Goal: Book appointment/travel/reservation

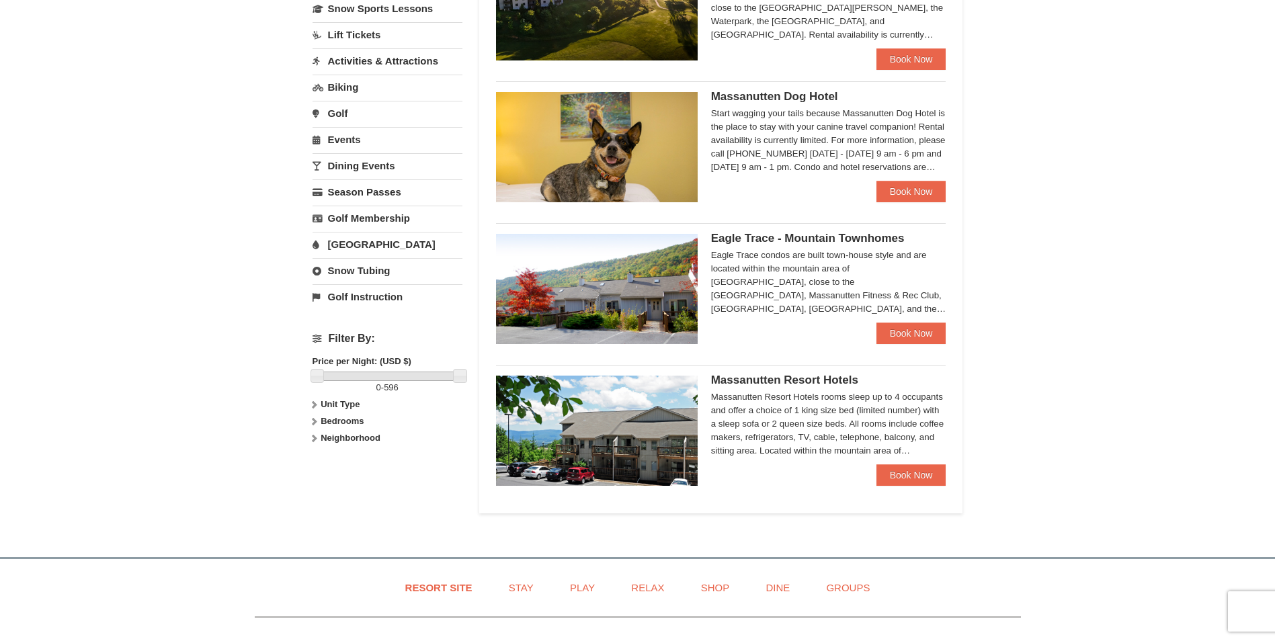
scroll to position [336, 0]
click at [909, 473] on link "Book Now" at bounding box center [912, 476] width 70 height 22
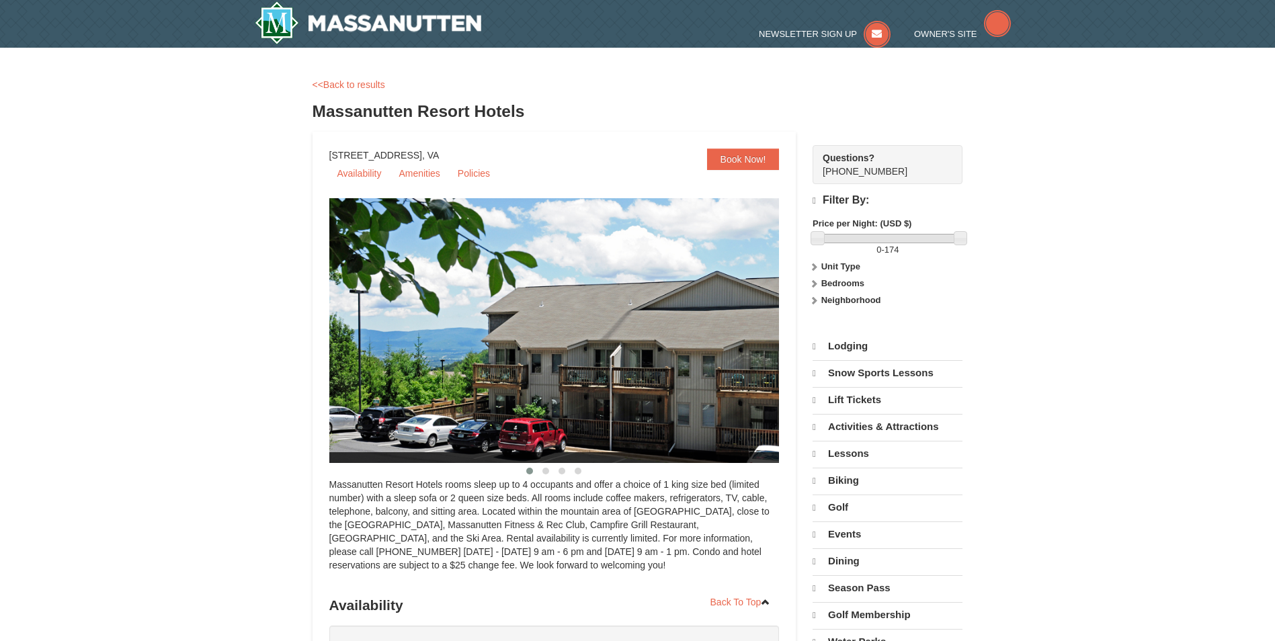
select select "10"
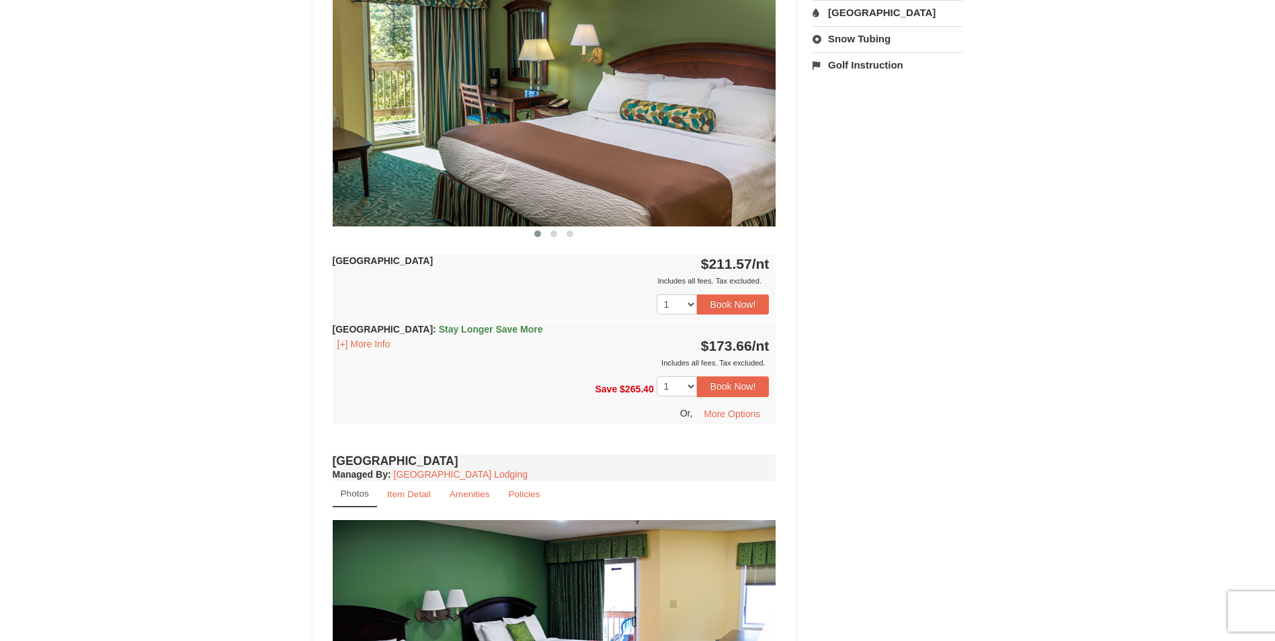
scroll to position [471, 0]
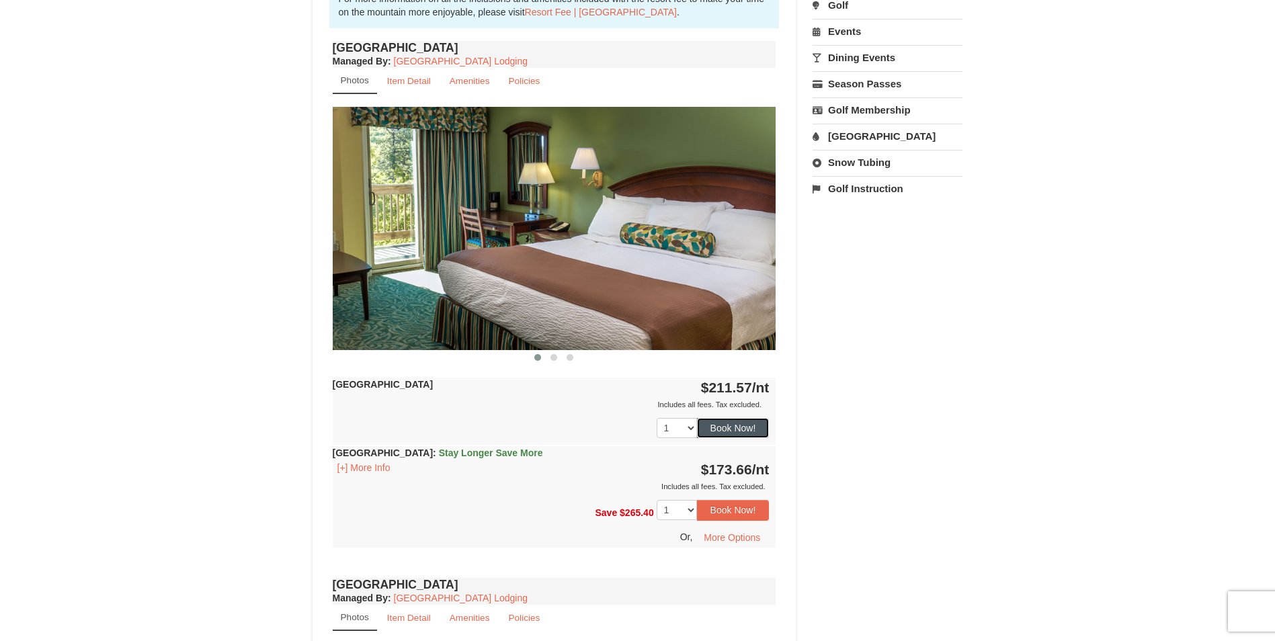
click at [738, 430] on button "Book Now!" at bounding box center [733, 428] width 73 height 20
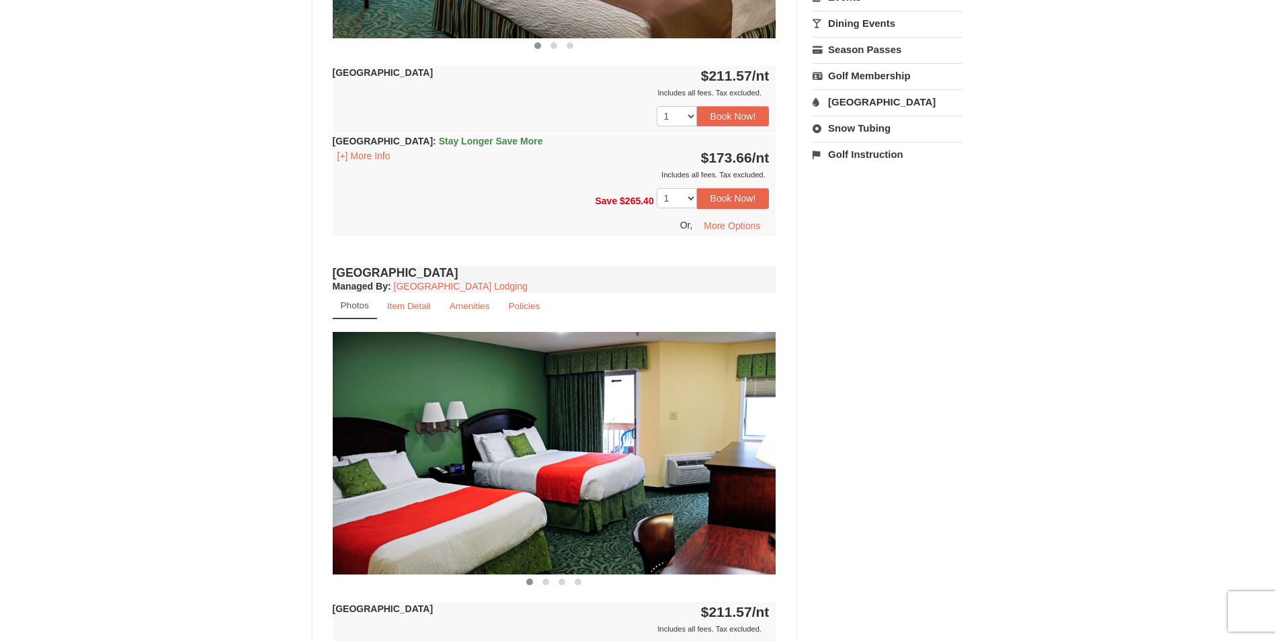
scroll to position [807, 0]
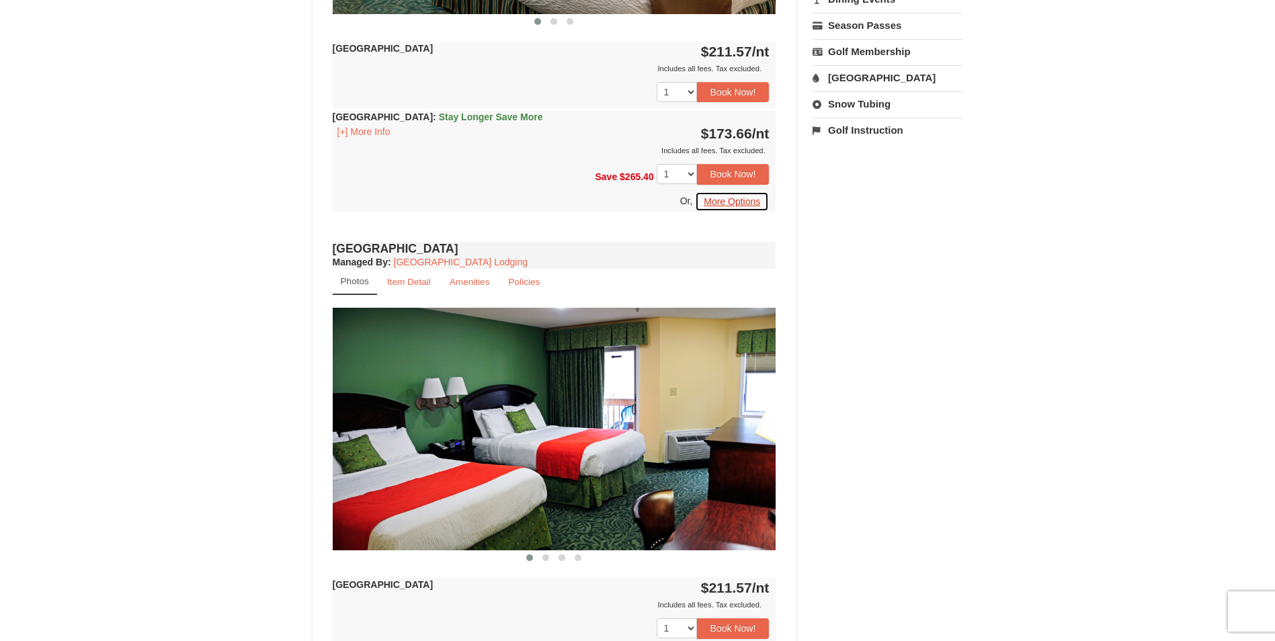
click at [708, 200] on button "More Options" at bounding box center [732, 202] width 74 height 20
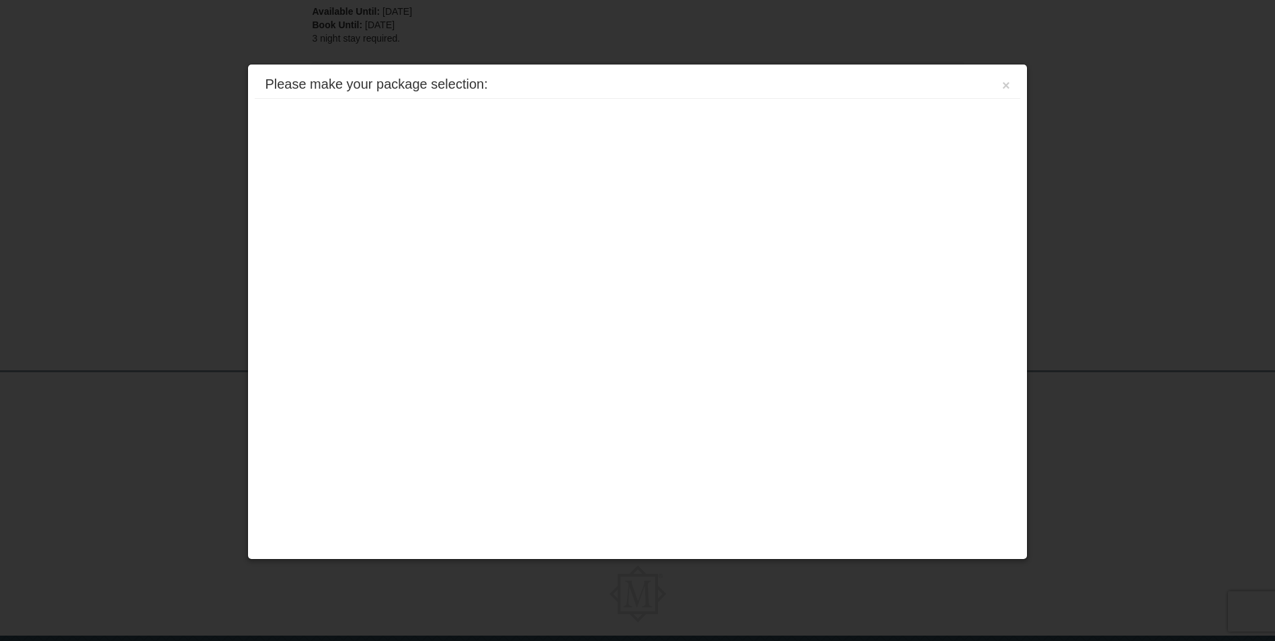
scroll to position [375, 0]
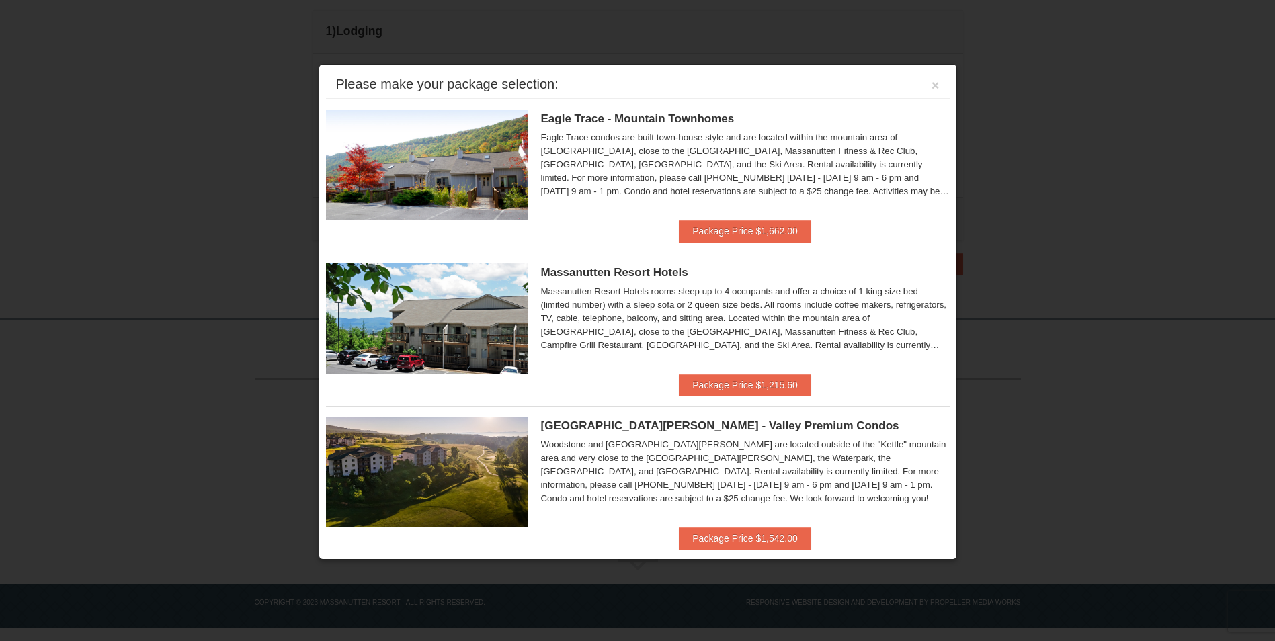
click at [944, 393] on div "Please make your package selection: × Eagle Trace - Mountain Townhomes Eagle Tr…" at bounding box center [638, 312] width 639 height 496
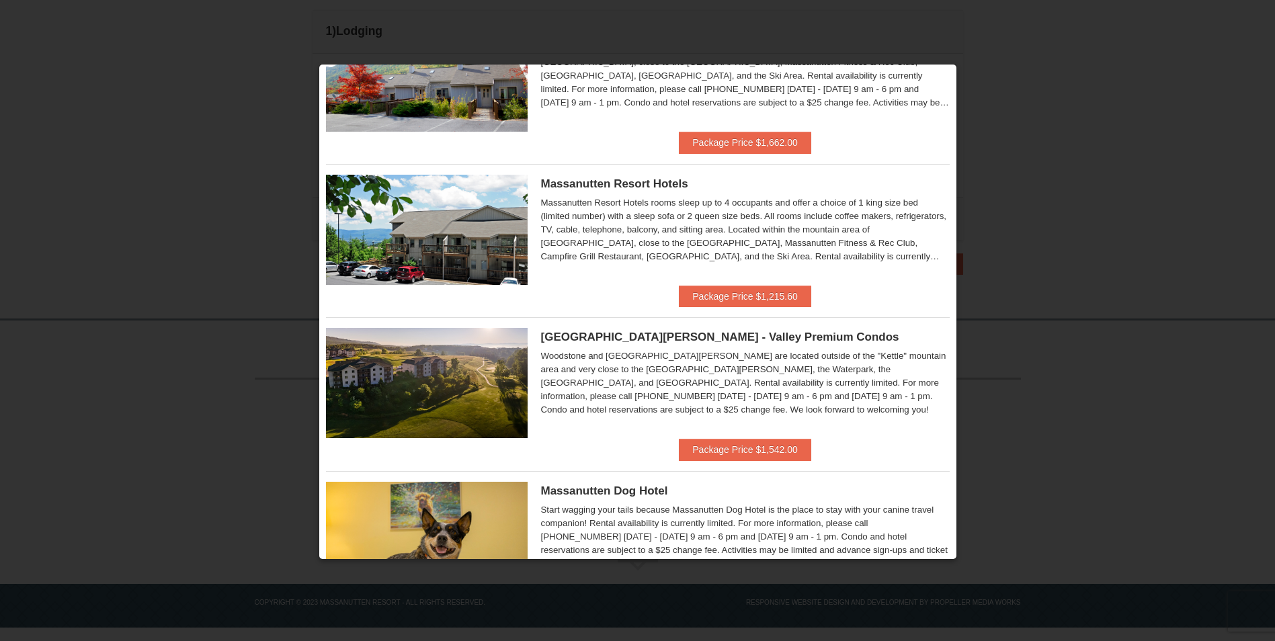
scroll to position [84, 0]
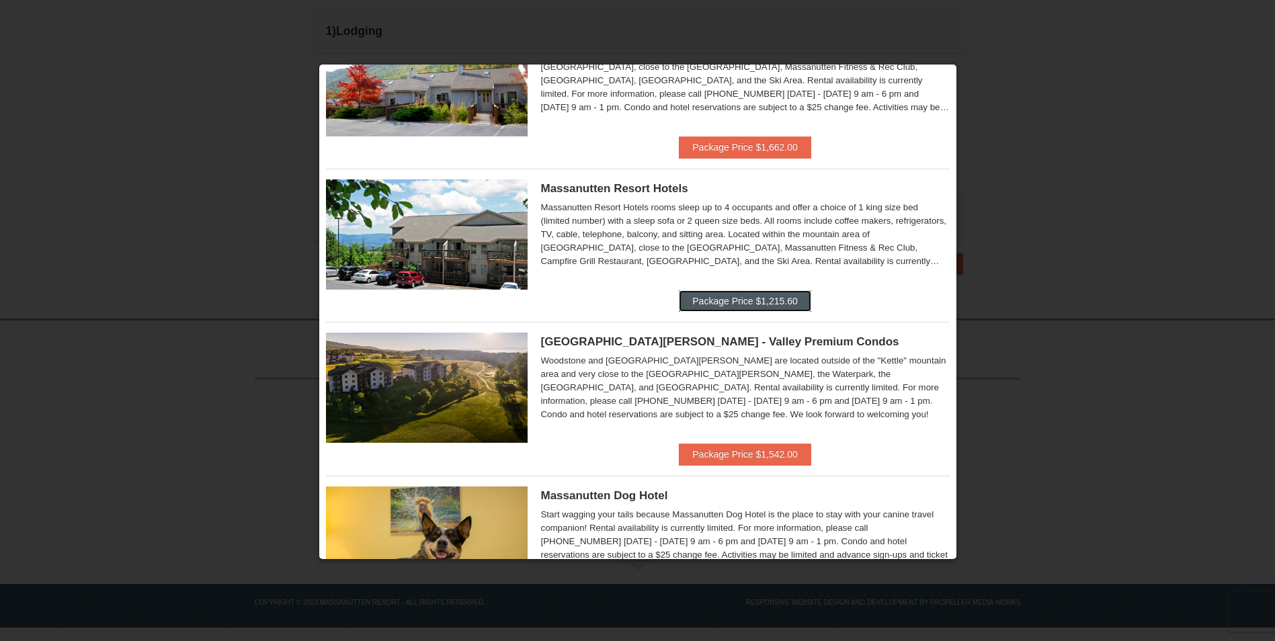
click at [753, 294] on button "Package Price $1,215.60" at bounding box center [745, 301] width 132 height 22
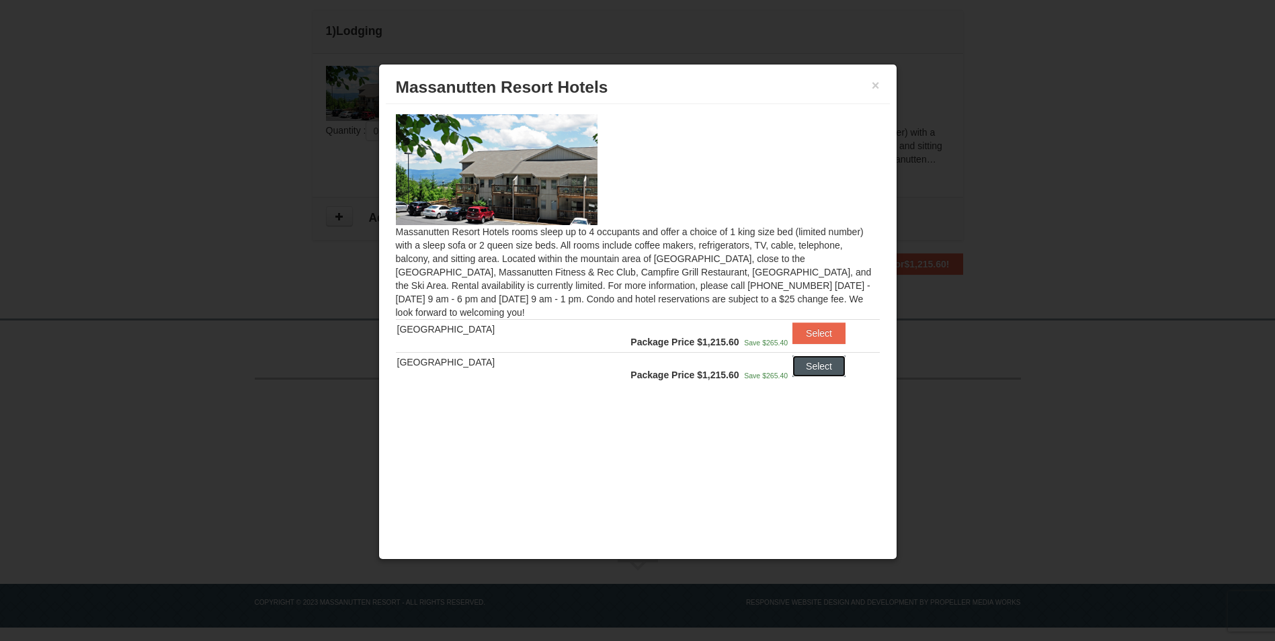
click at [803, 367] on button "Select" at bounding box center [819, 367] width 53 height 22
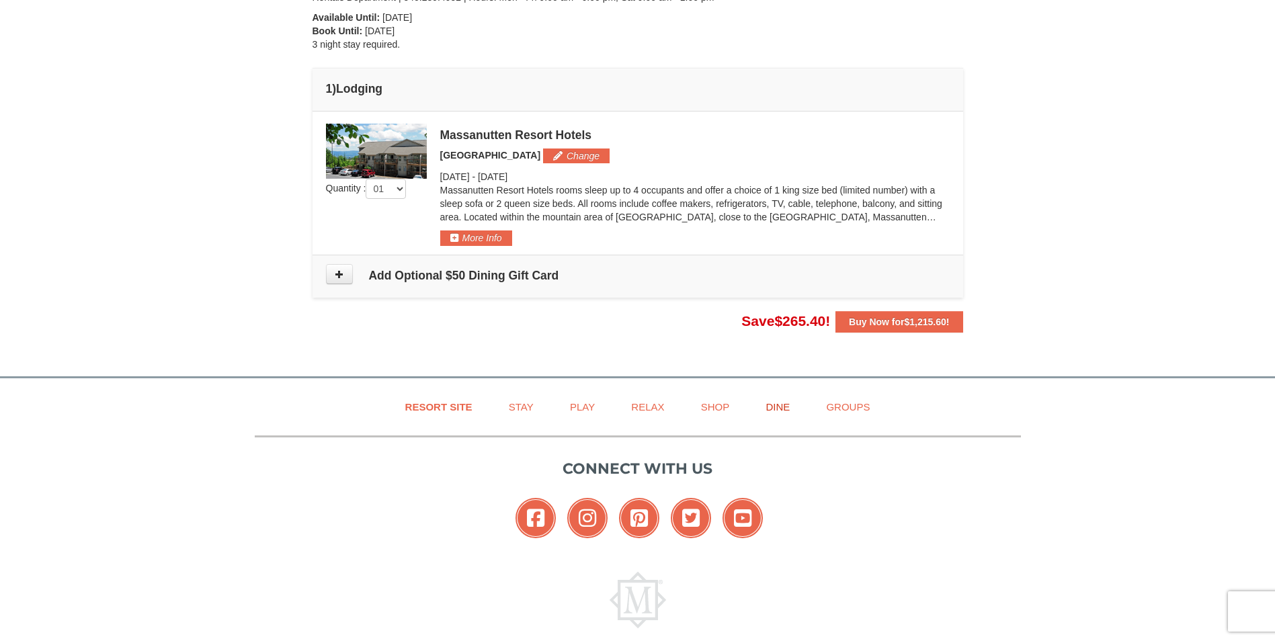
scroll to position [241, 0]
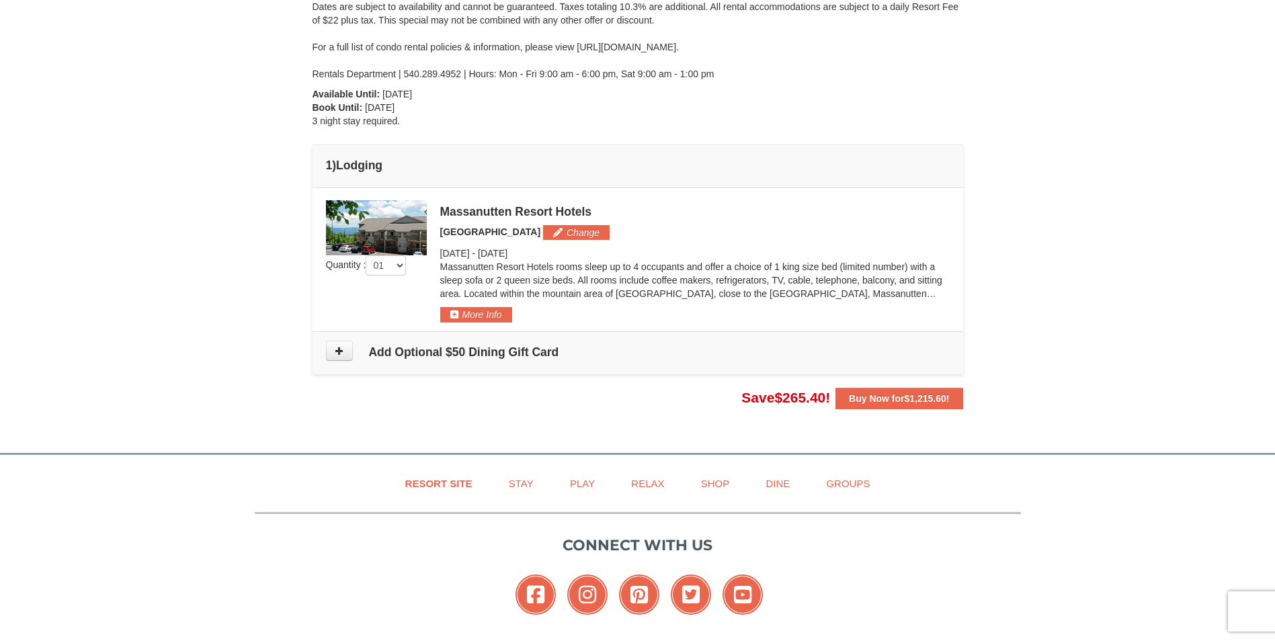
click at [379, 227] on img at bounding box center [376, 227] width 101 height 55
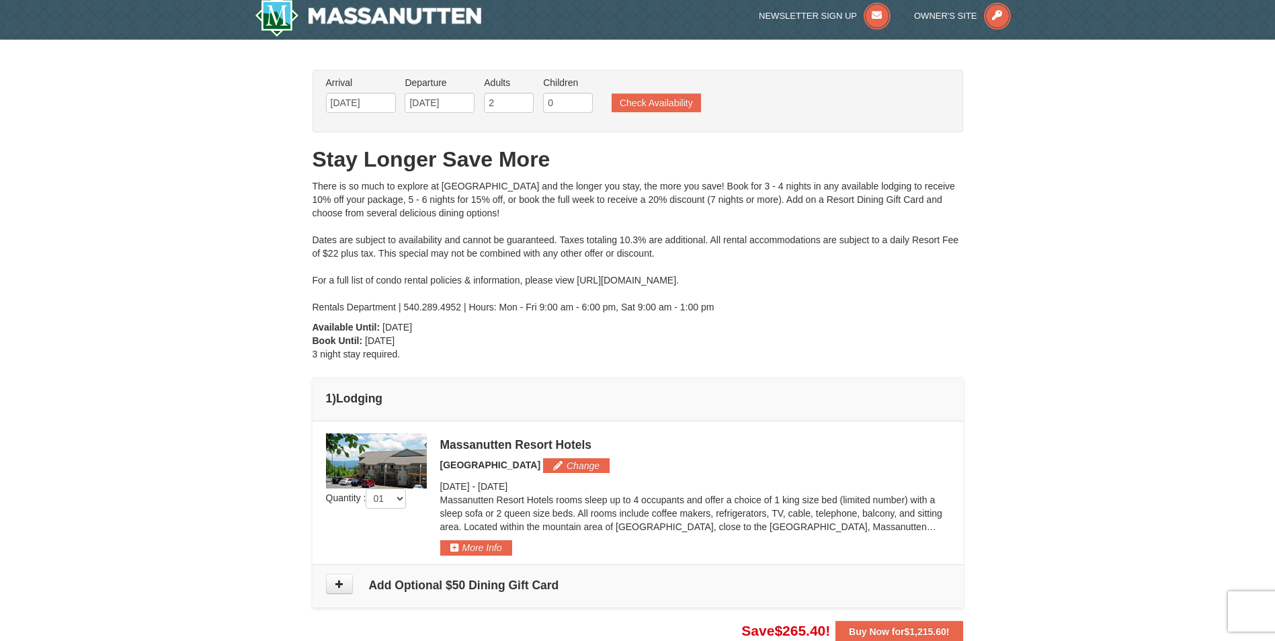
scroll to position [0, 0]
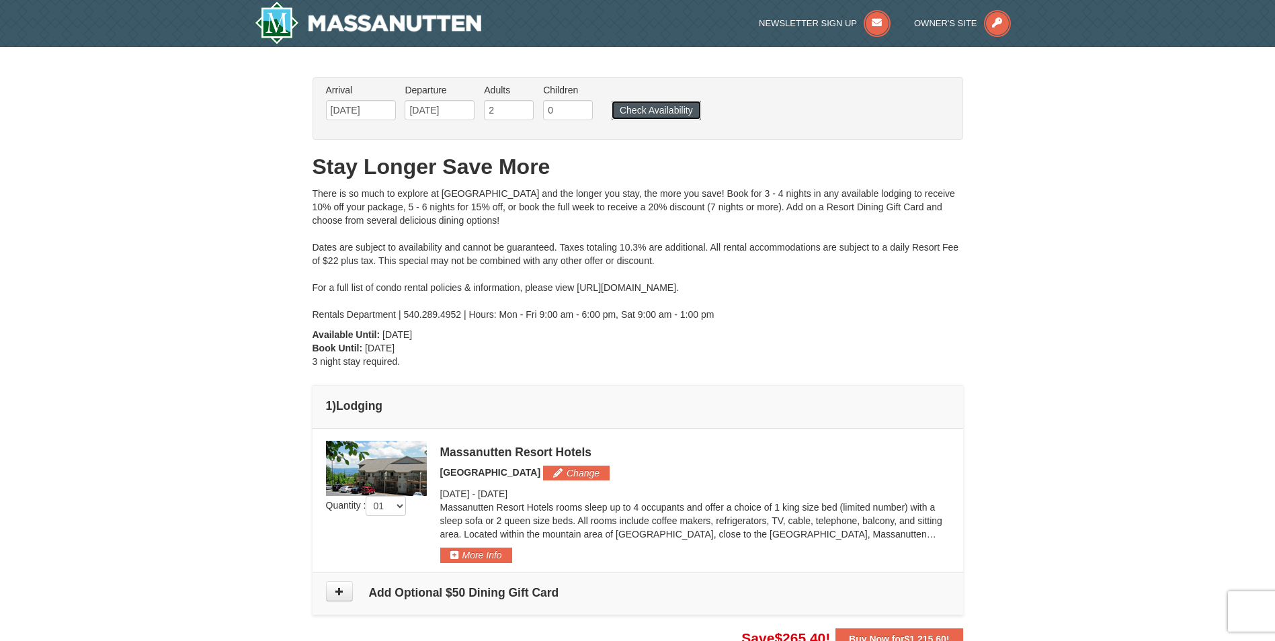
click at [630, 119] on button "Check Availability" at bounding box center [656, 110] width 89 height 19
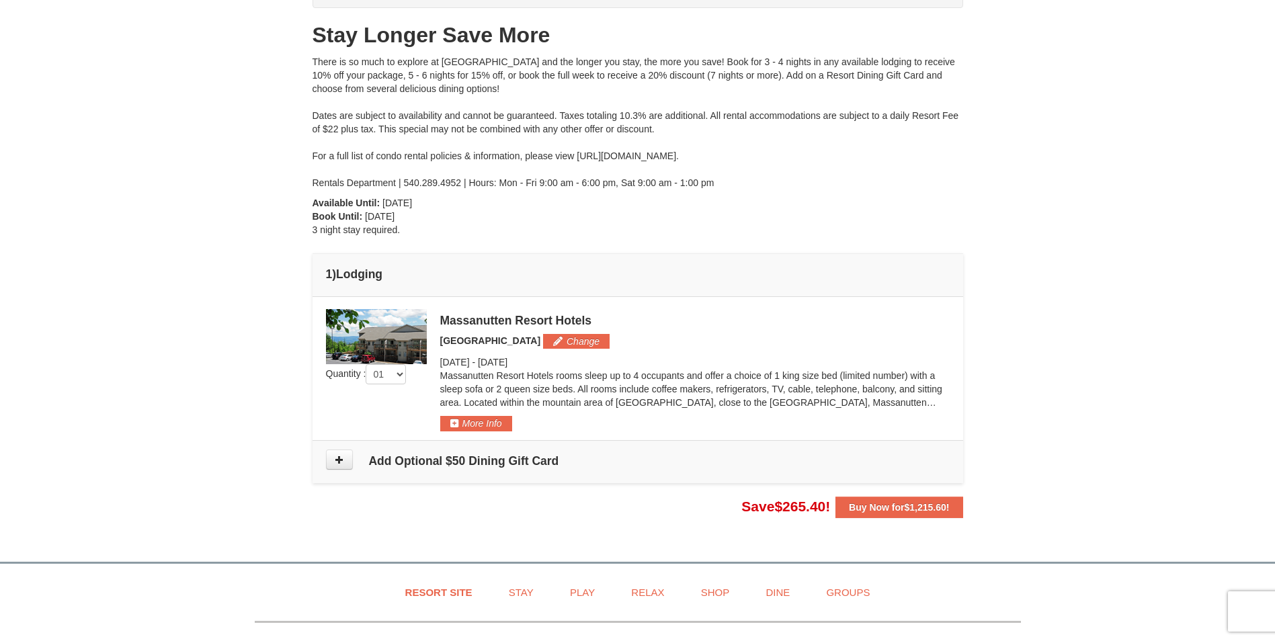
scroll to position [134, 0]
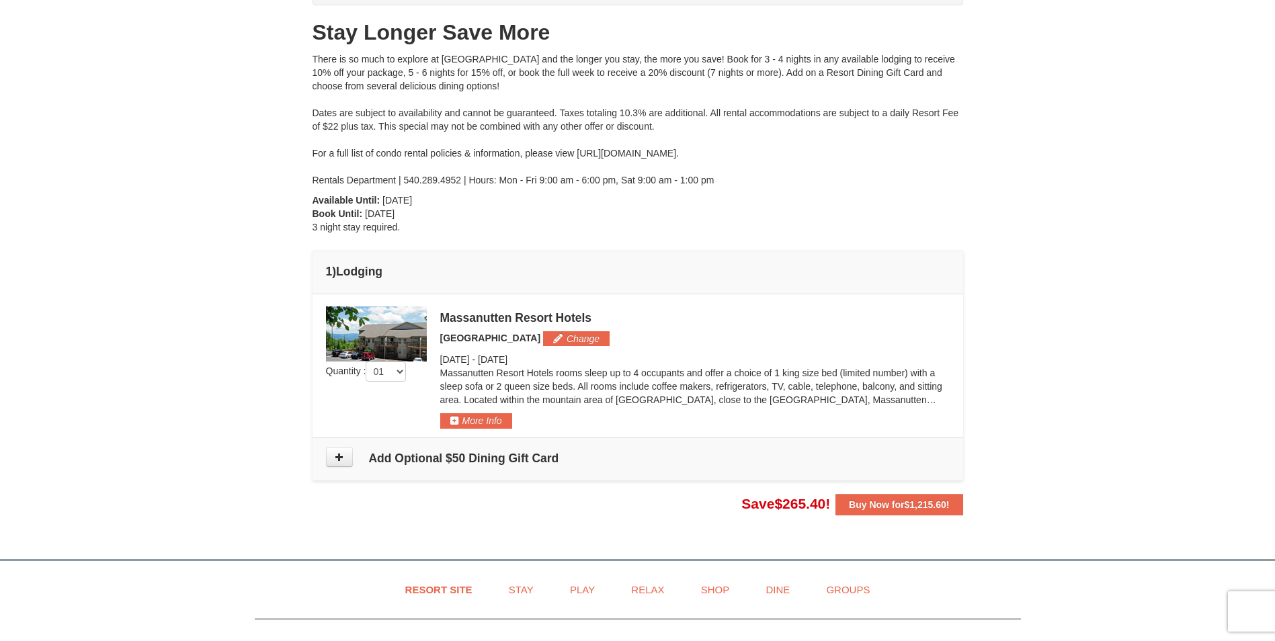
click at [358, 348] on img at bounding box center [376, 334] width 101 height 55
click at [488, 421] on button "More Info" at bounding box center [476, 420] width 72 height 15
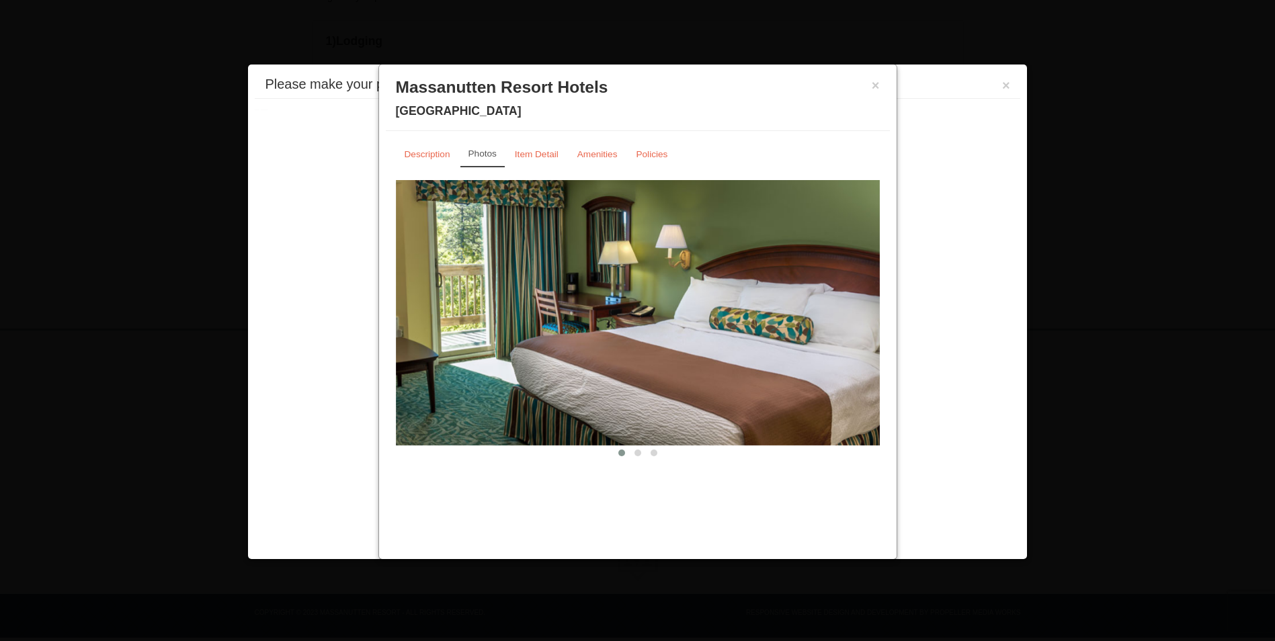
scroll to position [375, 0]
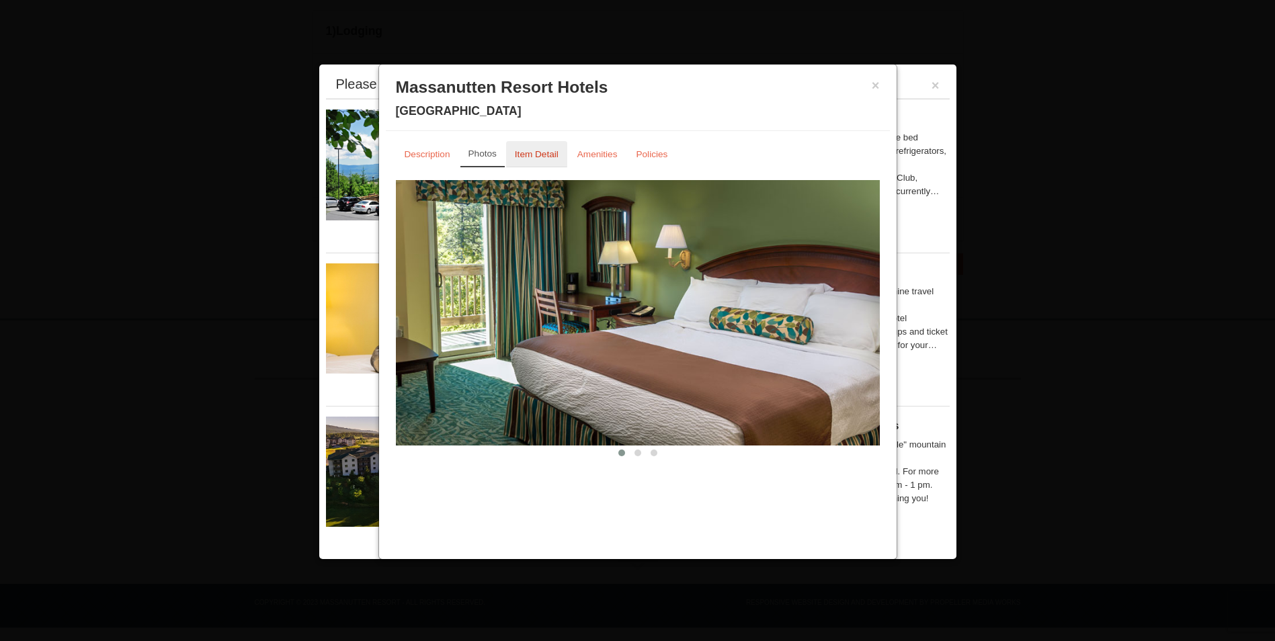
click at [555, 158] on small "Item Detail" at bounding box center [537, 154] width 44 height 10
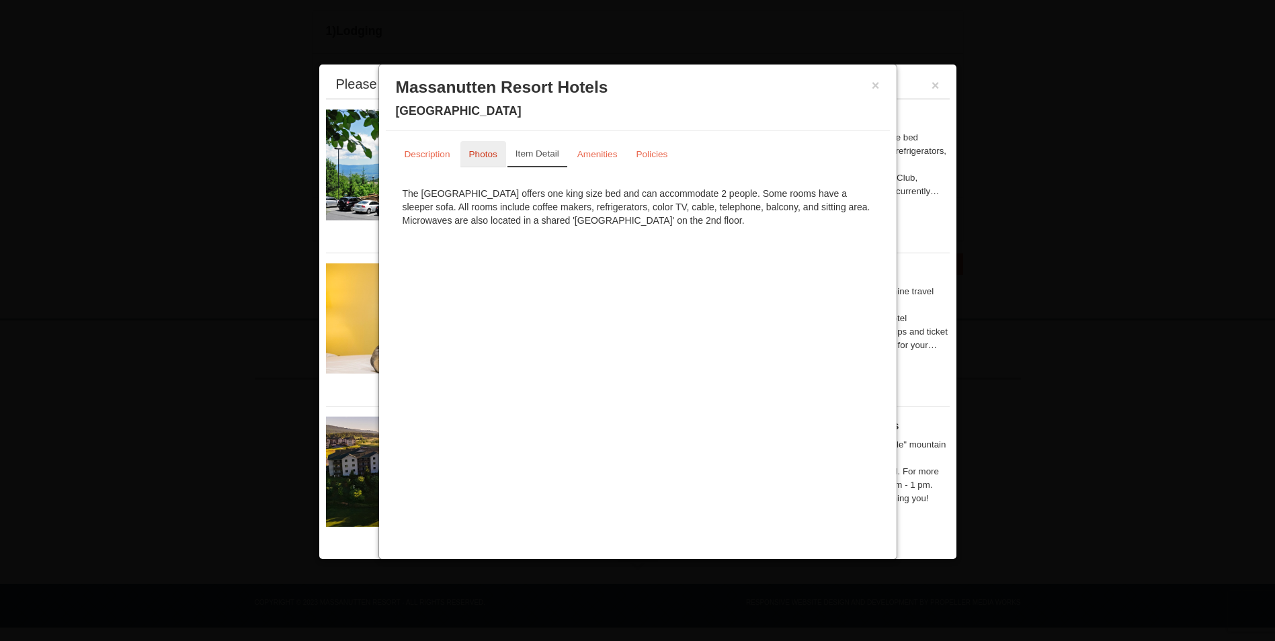
click at [471, 155] on small "Photos" at bounding box center [483, 154] width 28 height 10
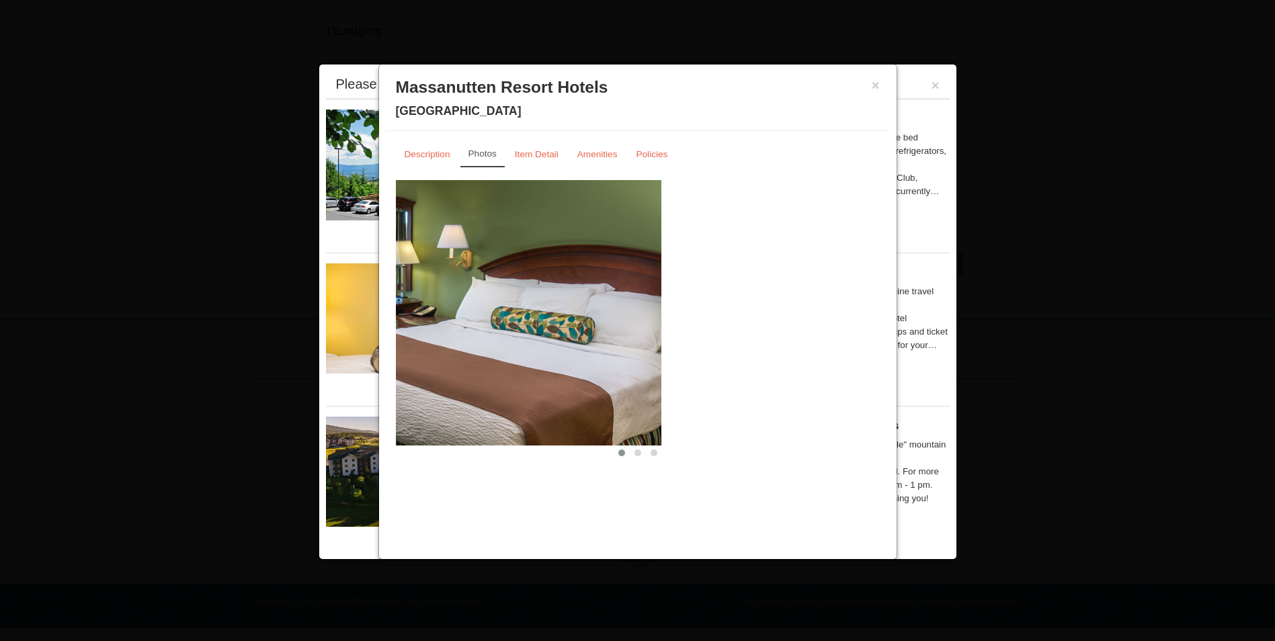
drag, startPoint x: 712, startPoint y: 346, endPoint x: 301, endPoint y: 245, distance: 422.8
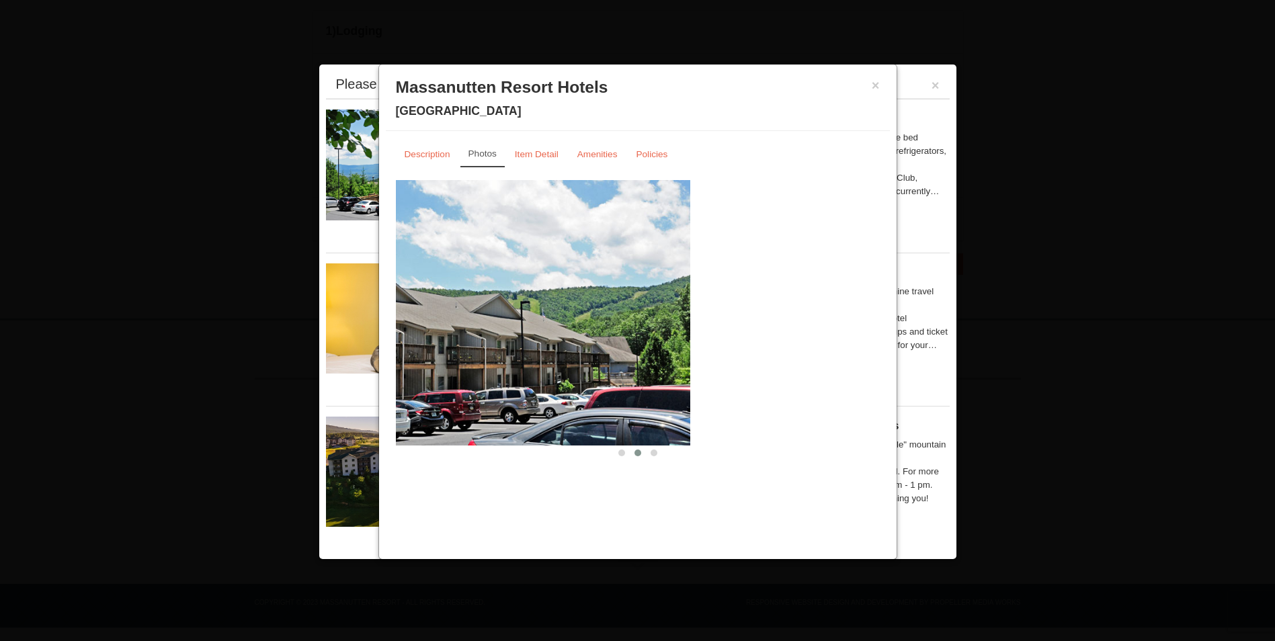
drag, startPoint x: 700, startPoint y: 304, endPoint x: 318, endPoint y: 220, distance: 391.0
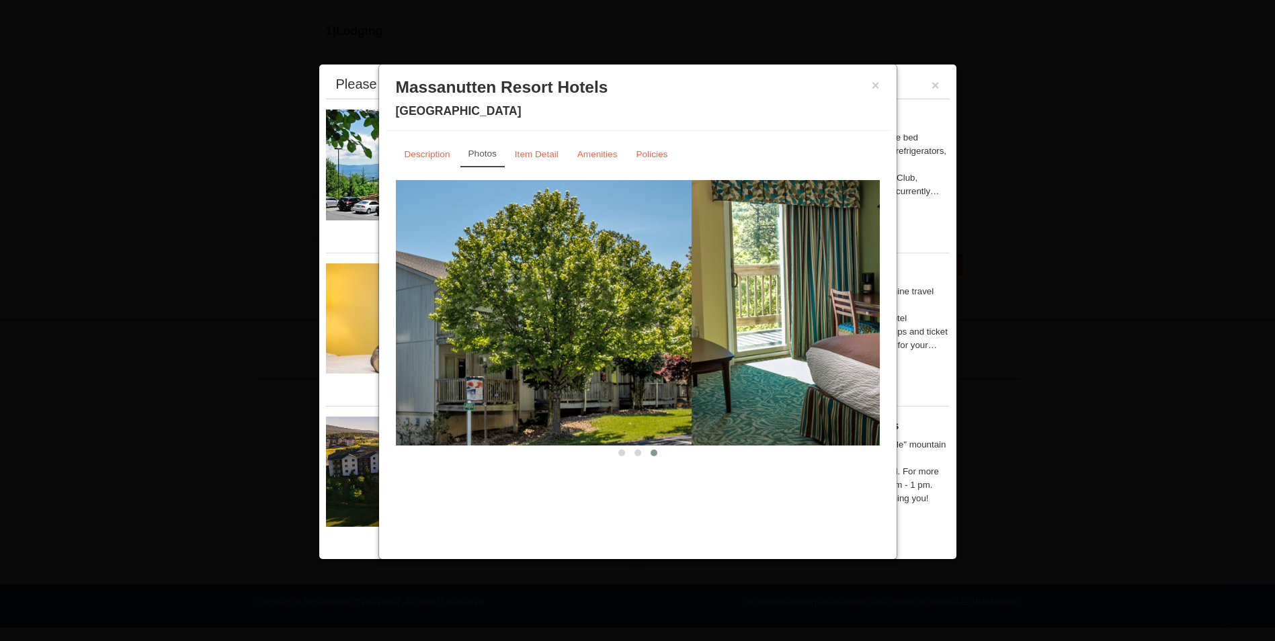
drag, startPoint x: 592, startPoint y: 289, endPoint x: 298, endPoint y: 223, distance: 301.7
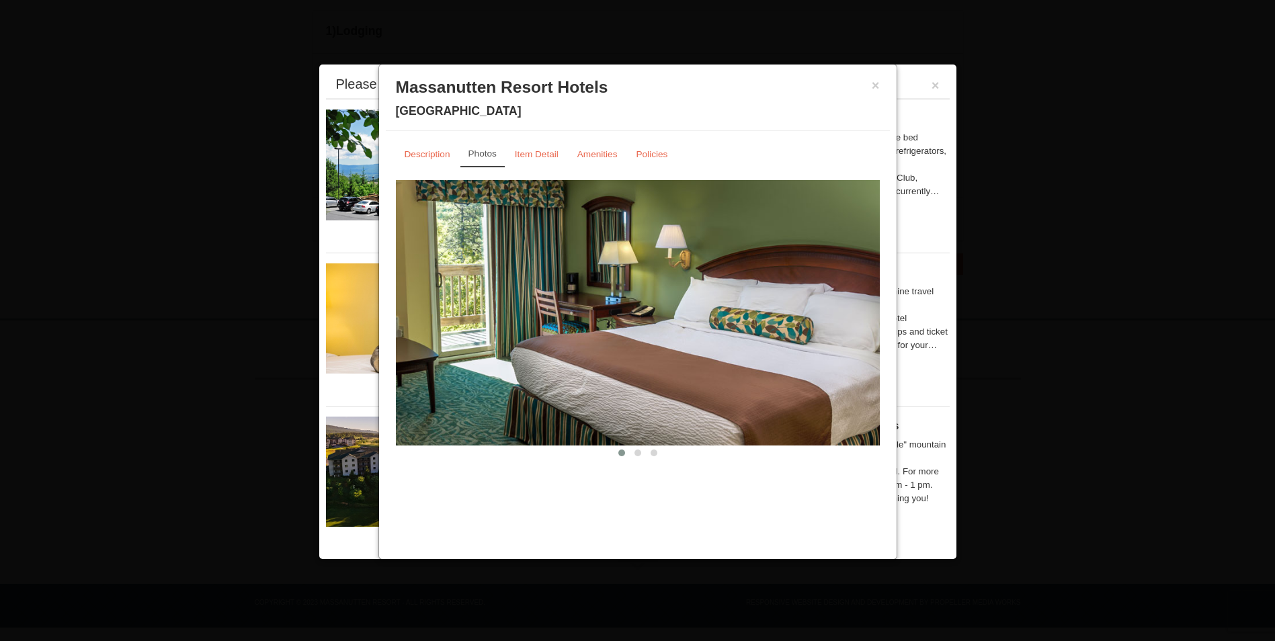
drag, startPoint x: 734, startPoint y: 319, endPoint x: 445, endPoint y: 276, distance: 292.2
click at [445, 276] on img at bounding box center [638, 312] width 484 height 265
click at [869, 85] on h3 "Massanutten Resort Hotels" at bounding box center [638, 87] width 484 height 20
click at [875, 77] on h3 "Massanutten Resort Hotels" at bounding box center [638, 87] width 484 height 20
click at [868, 89] on h3 "Massanutten Resort Hotels" at bounding box center [638, 87] width 484 height 20
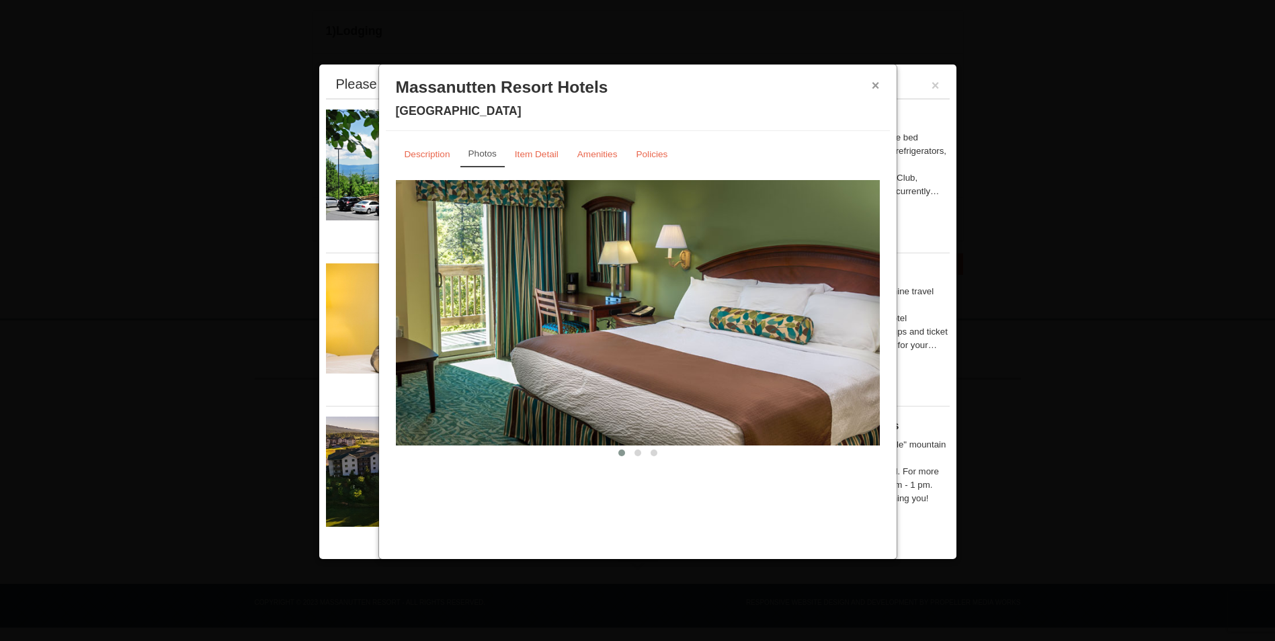
click at [872, 85] on button "×" at bounding box center [876, 85] width 8 height 13
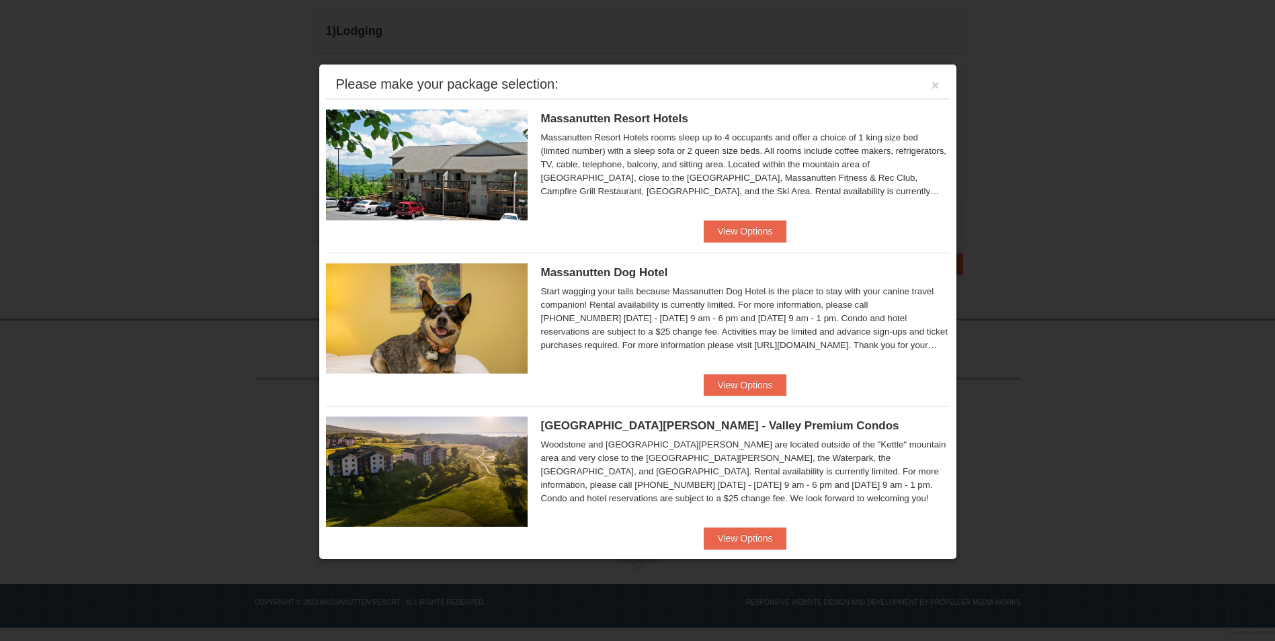
click at [934, 85] on div "Please make your package selection: ×" at bounding box center [638, 85] width 624 height 28
click at [932, 85] on button "×" at bounding box center [936, 85] width 8 height 13
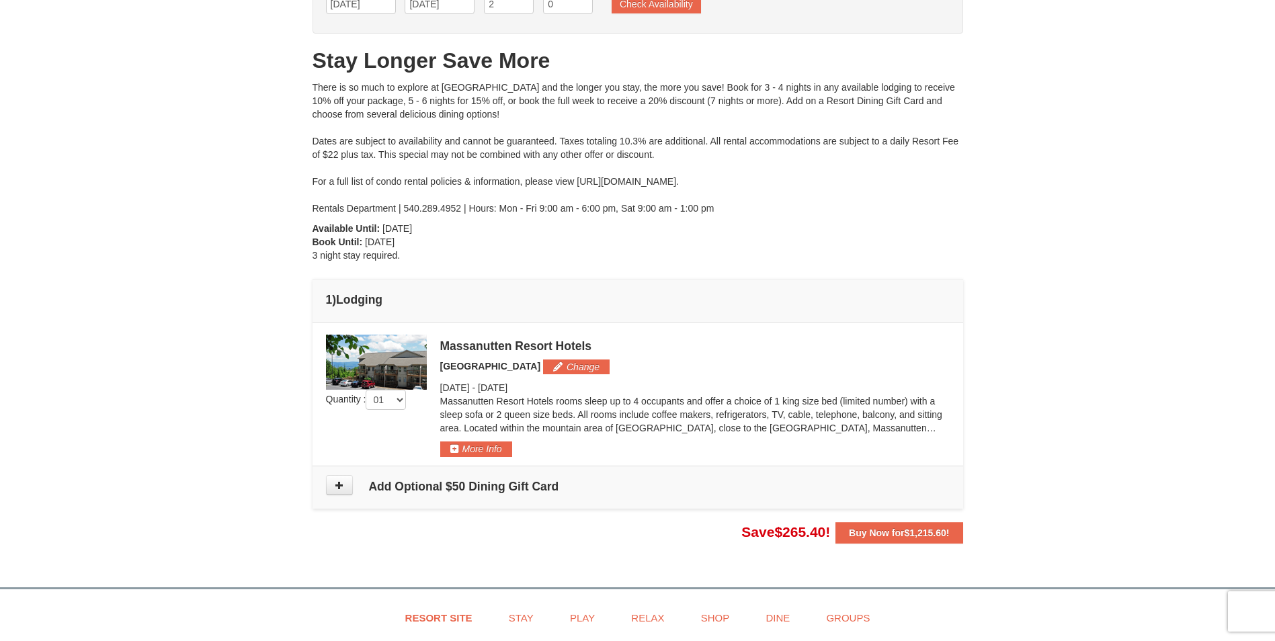
scroll to position [39, 0]
